Goal: Task Accomplishment & Management: Use online tool/utility

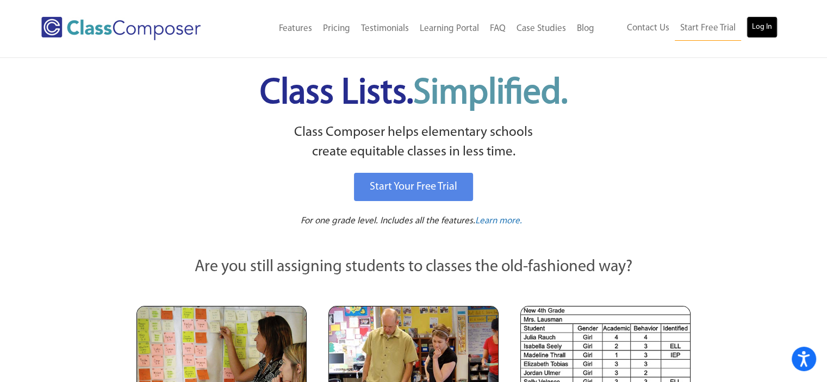
click at [757, 23] on link "Log In" at bounding box center [761, 27] width 31 height 22
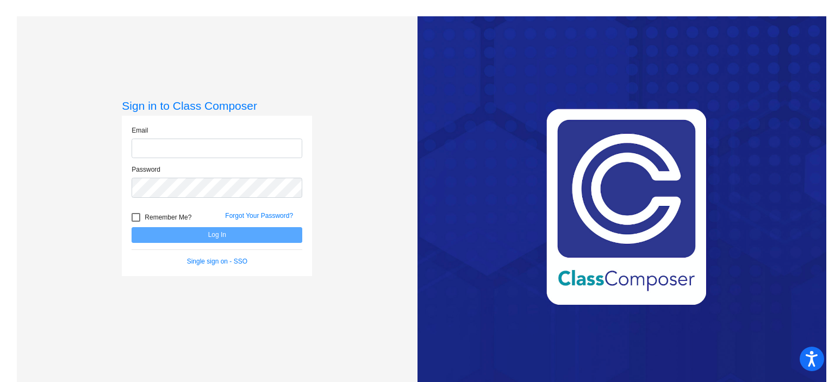
type input "[EMAIL_ADDRESS][DOMAIN_NAME]"
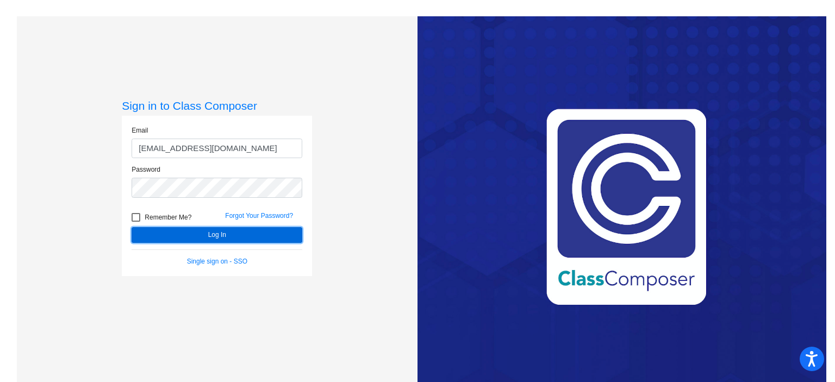
click at [234, 235] on button "Log In" at bounding box center [217, 235] width 171 height 16
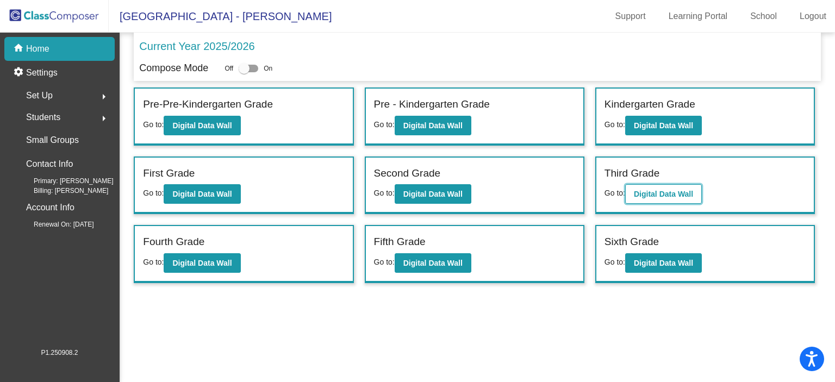
click at [674, 194] on b "Digital Data Wall" at bounding box center [663, 194] width 59 height 9
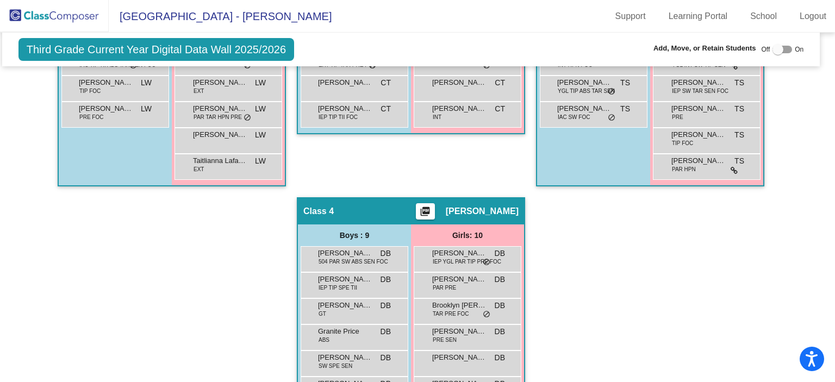
scroll to position [463, 7]
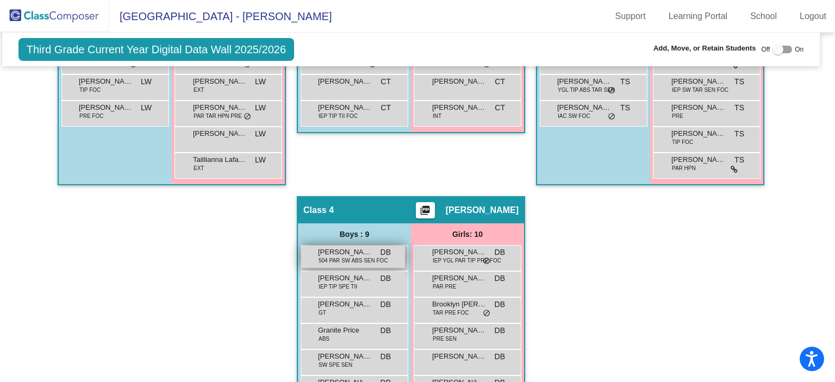
click at [323, 250] on span "[PERSON_NAME]" at bounding box center [345, 252] width 54 height 11
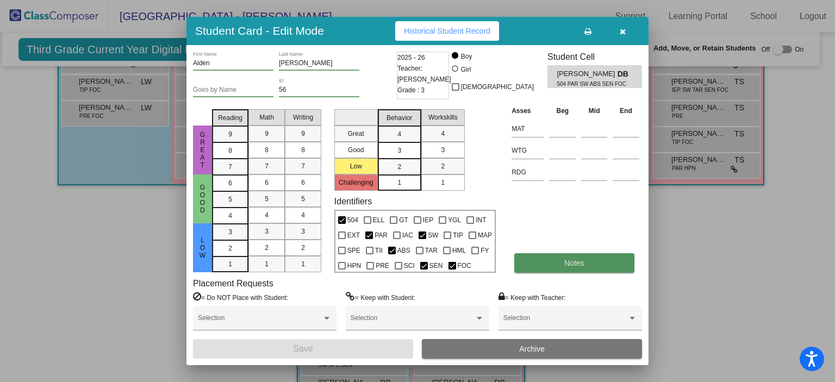
click at [567, 260] on span "Notes" at bounding box center [574, 263] width 20 height 9
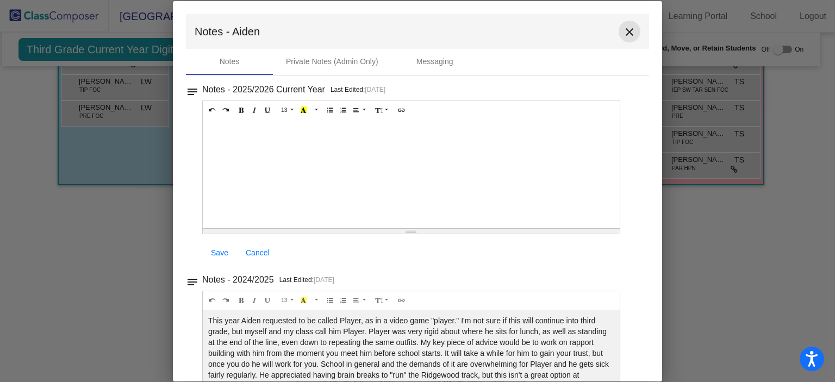
click at [630, 36] on mat-icon "close" at bounding box center [629, 32] width 13 height 13
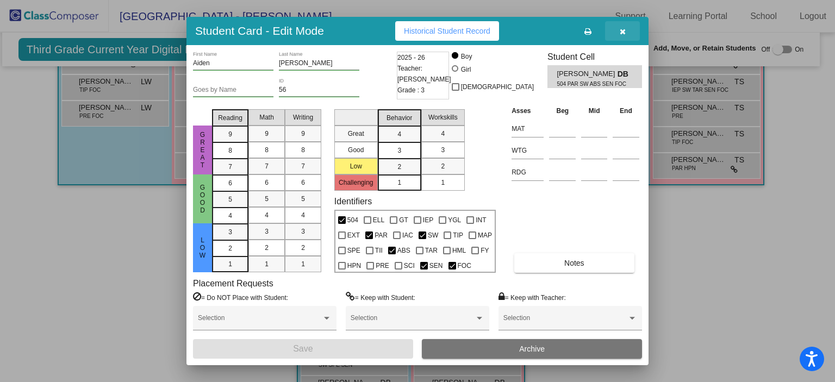
click at [630, 36] on button "button" at bounding box center [622, 31] width 35 height 20
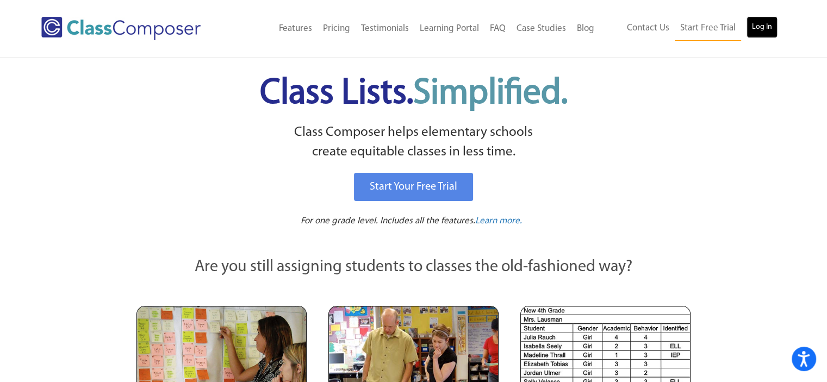
click at [755, 28] on link "Log In" at bounding box center [761, 27] width 31 height 22
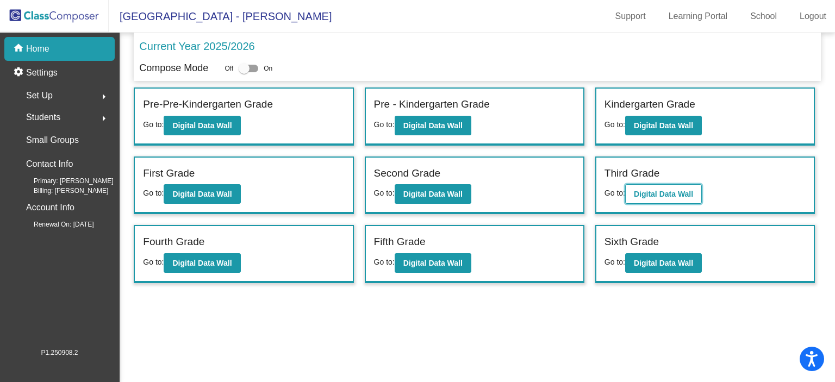
click at [660, 199] on button "Digital Data Wall" at bounding box center [663, 194] width 77 height 20
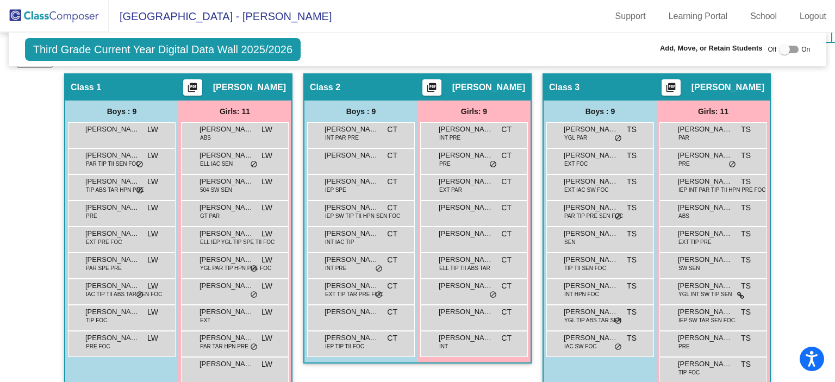
scroll to position [233, 0]
